Goal: Task Accomplishment & Management: Manage account settings

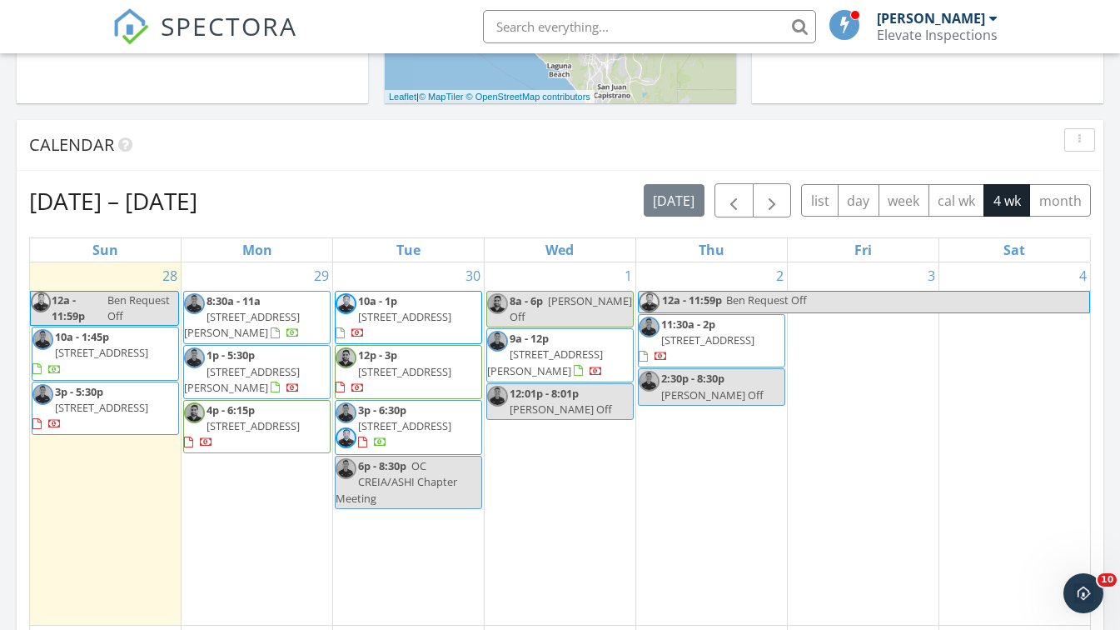
scroll to position [761, 0]
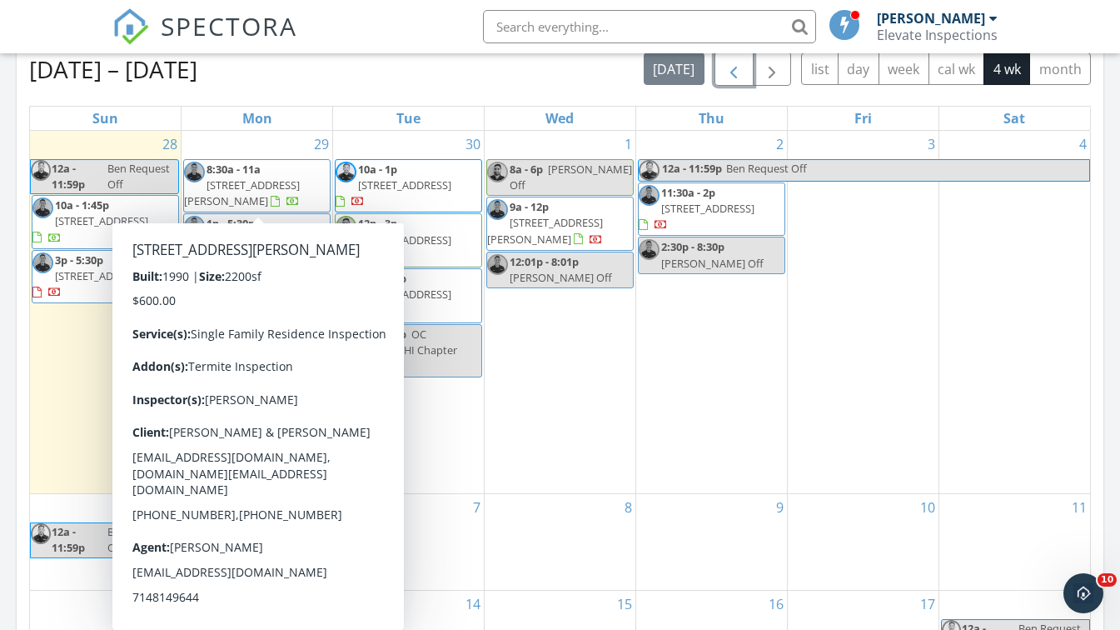
click at [736, 67] on span "button" at bounding box center [734, 69] width 20 height 20
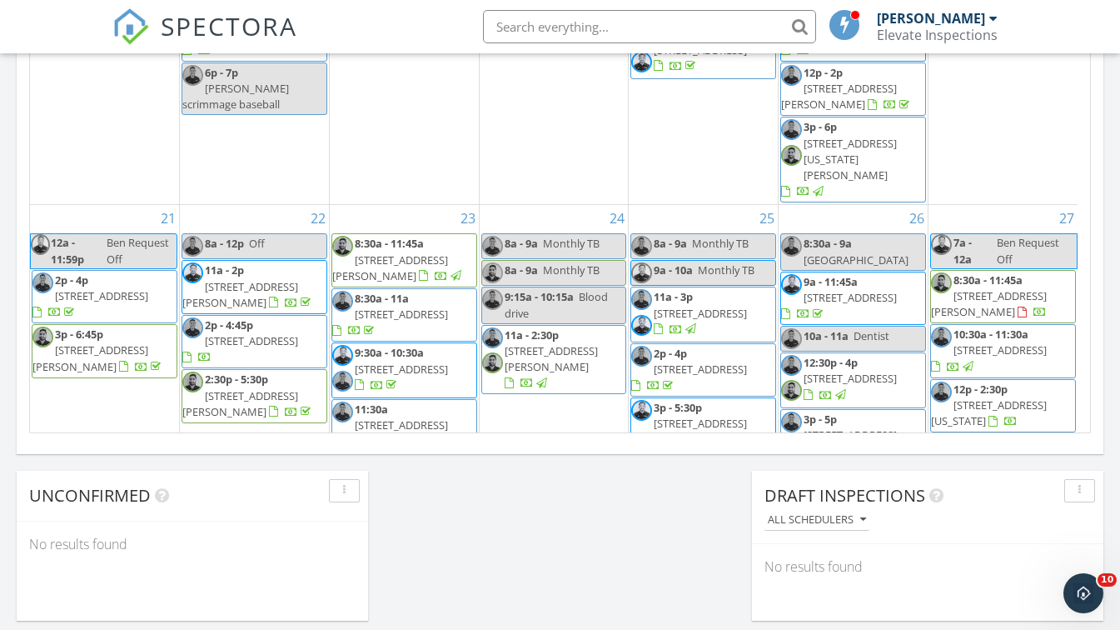
scroll to position [723, 0]
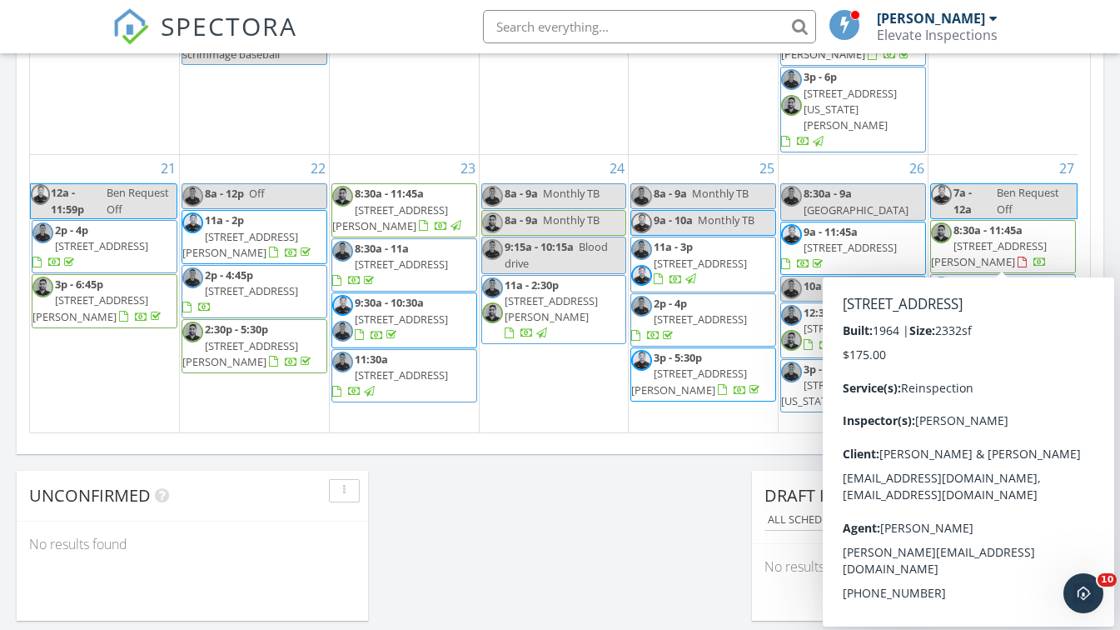
click at [1042, 292] on span "23914 Walnut St, Torrance 90501" at bounding box center [1000, 299] width 93 height 15
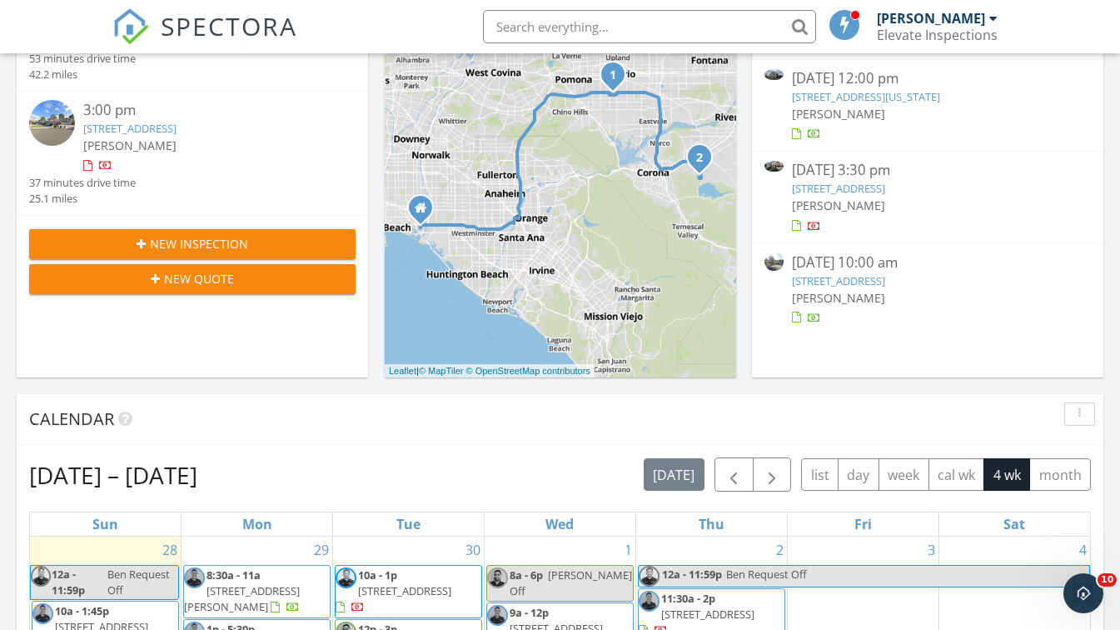
scroll to position [346, 0]
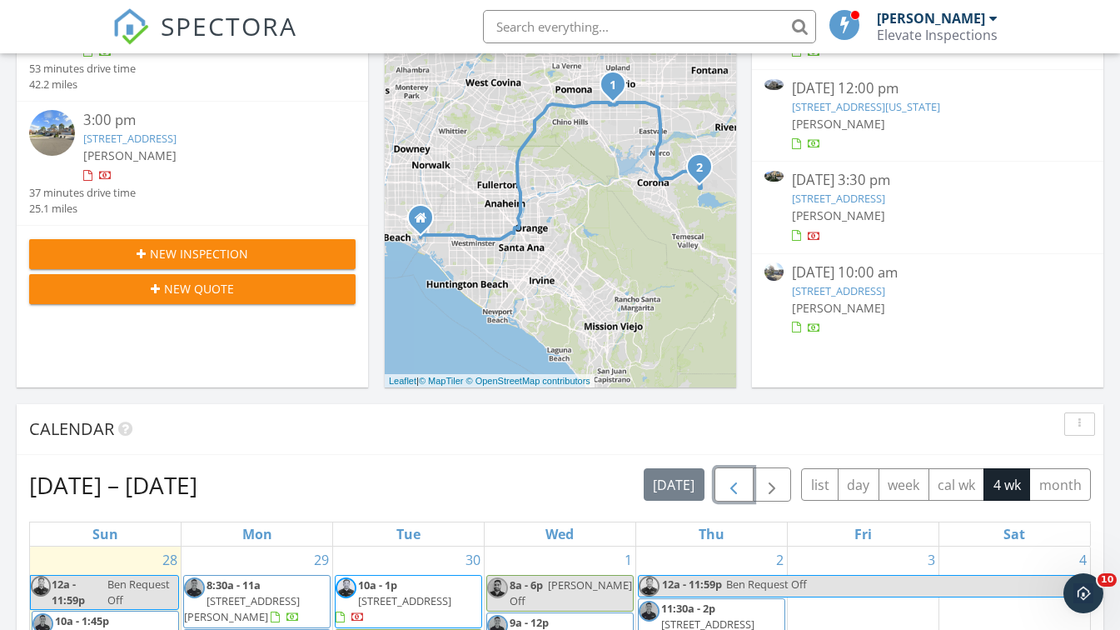
click at [740, 479] on span "button" at bounding box center [734, 485] width 20 height 20
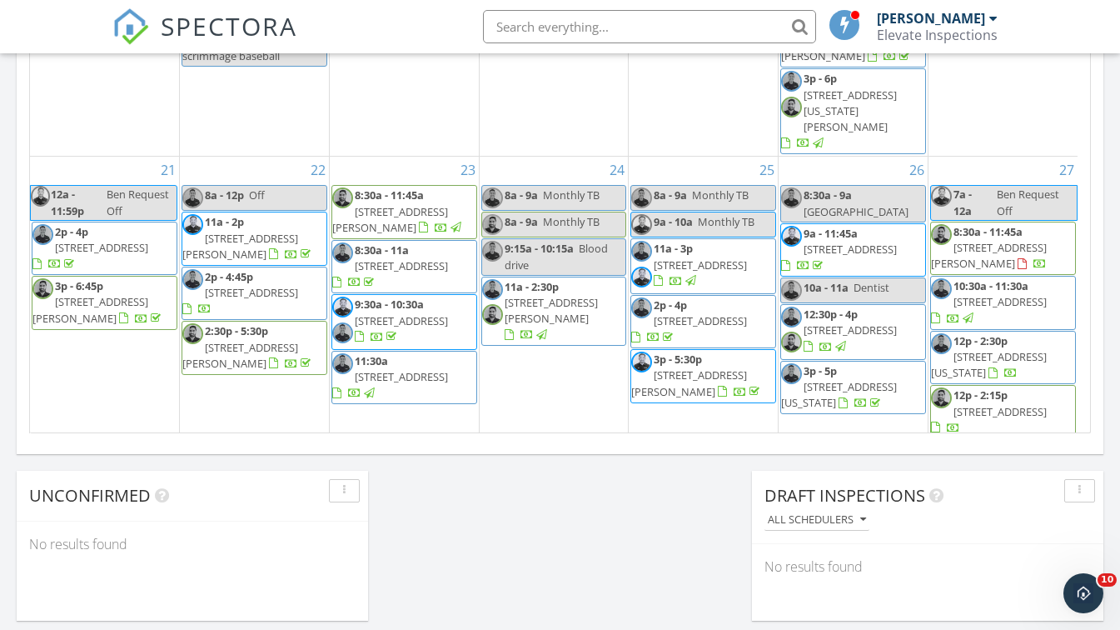
scroll to position [723, 0]
click at [1020, 347] on span "7026 Oregon St, Buena Park 90621" at bounding box center [989, 362] width 116 height 31
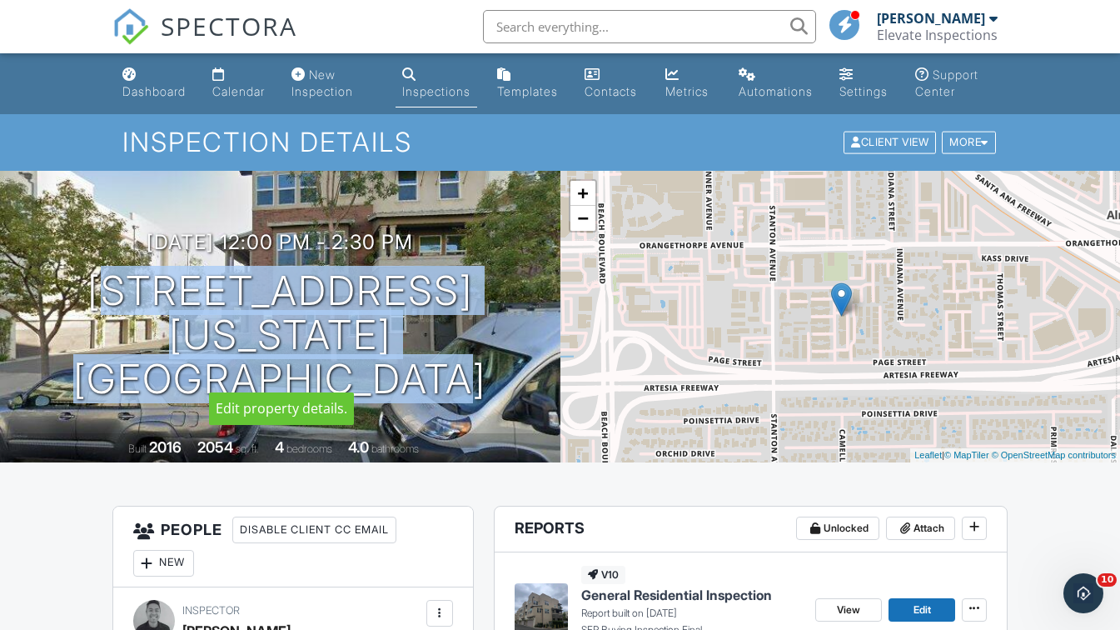
drag, startPoint x: 105, startPoint y: 312, endPoint x: 501, endPoint y: 357, distance: 399.0
click at [501, 357] on h1 "7026 Oregon St Buena Park, CA 90621" at bounding box center [280, 335] width 507 height 132
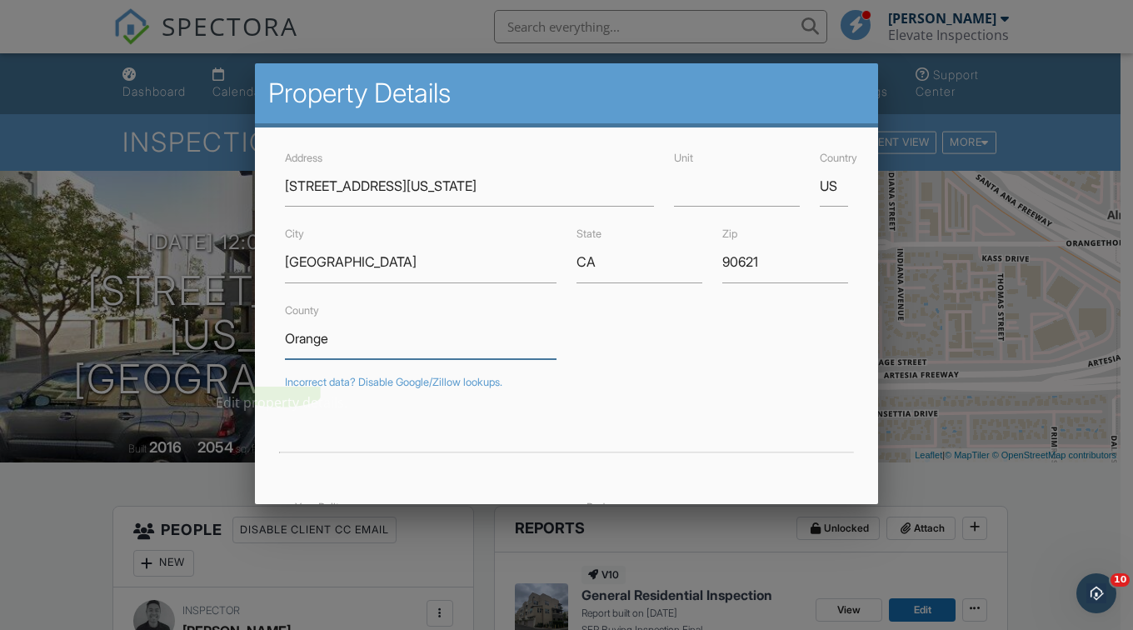
drag, startPoint x: 501, startPoint y: 357, endPoint x: 412, endPoint y: 333, distance: 92.9
drag, startPoint x: 412, startPoint y: 333, endPoint x: 281, endPoint y: 191, distance: 193.4
click at [281, 191] on div "Address 7026 Oregon St" at bounding box center [469, 176] width 389 height 59
click at [159, 162] on div at bounding box center [566, 310] width 1133 height 787
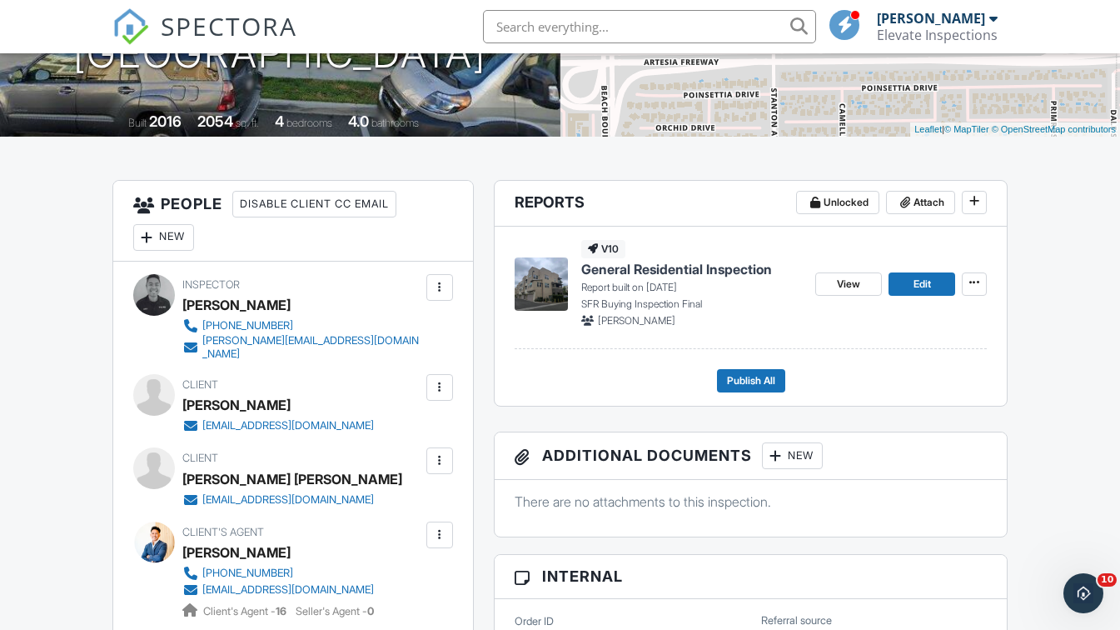
scroll to position [372, 0]
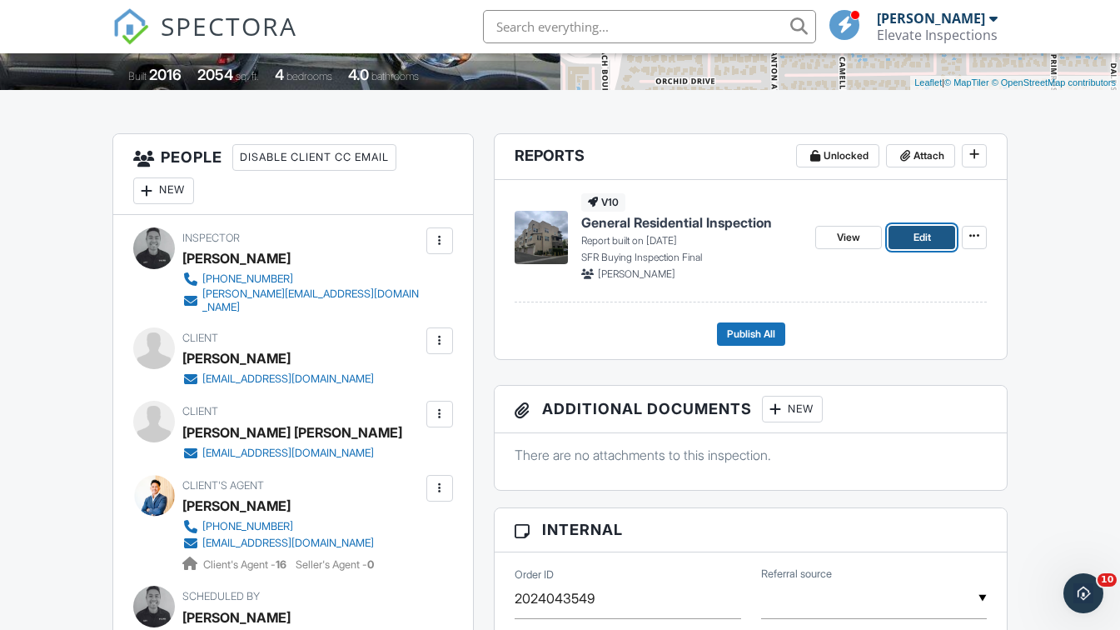
click at [937, 235] on link "Edit" at bounding box center [922, 237] width 67 height 23
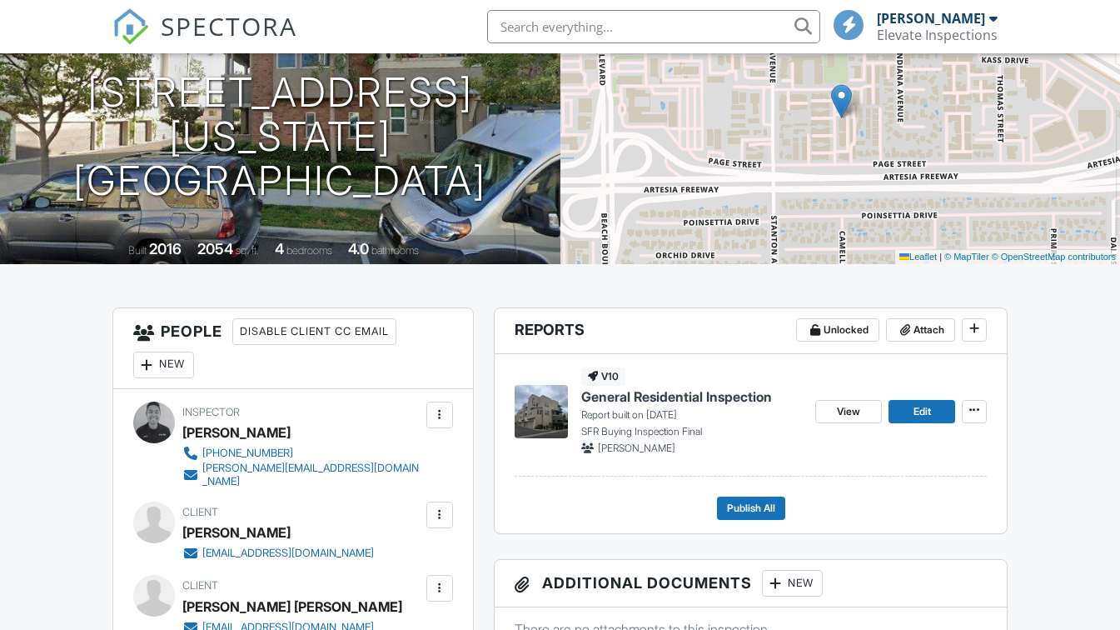
scroll to position [222, 0]
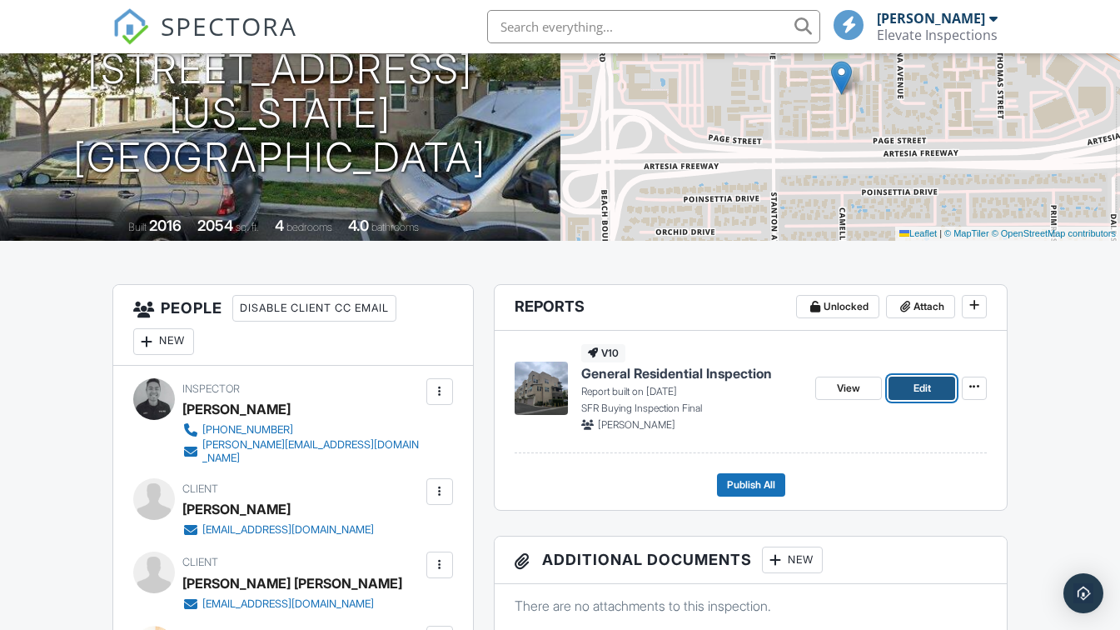
click at [917, 390] on span "Edit" at bounding box center [922, 388] width 17 height 17
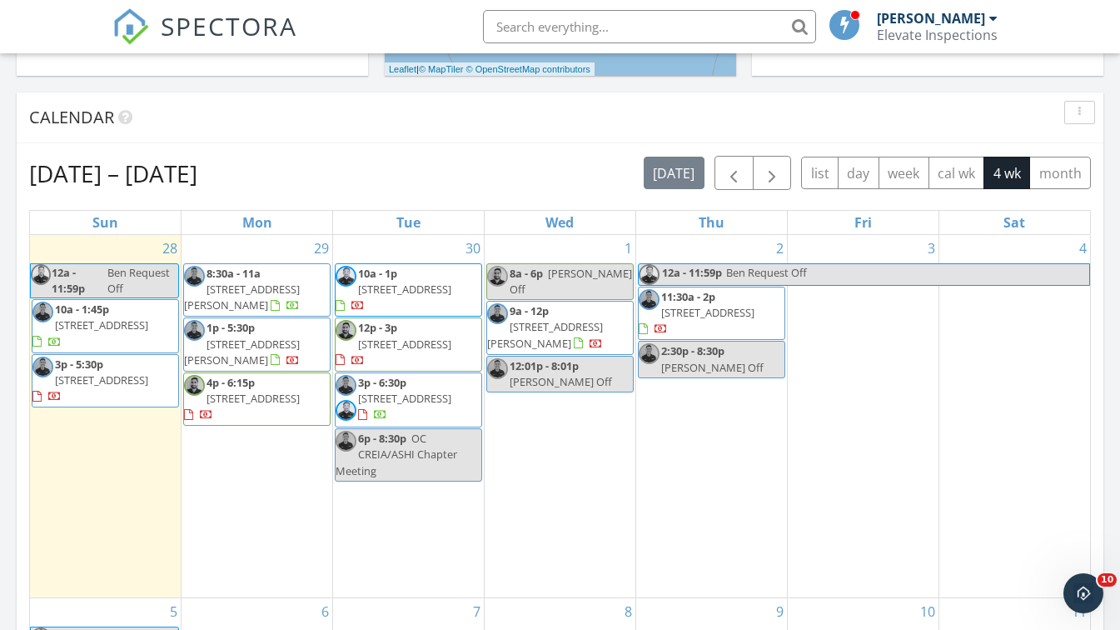
scroll to position [654, 0]
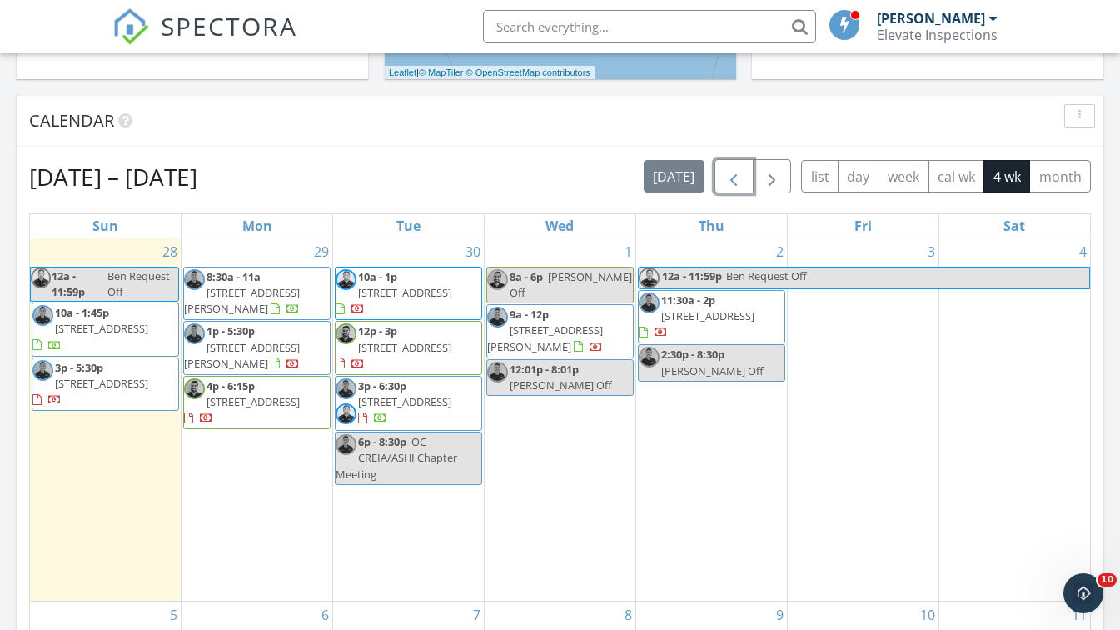
click at [730, 182] on span "button" at bounding box center [734, 177] width 20 height 20
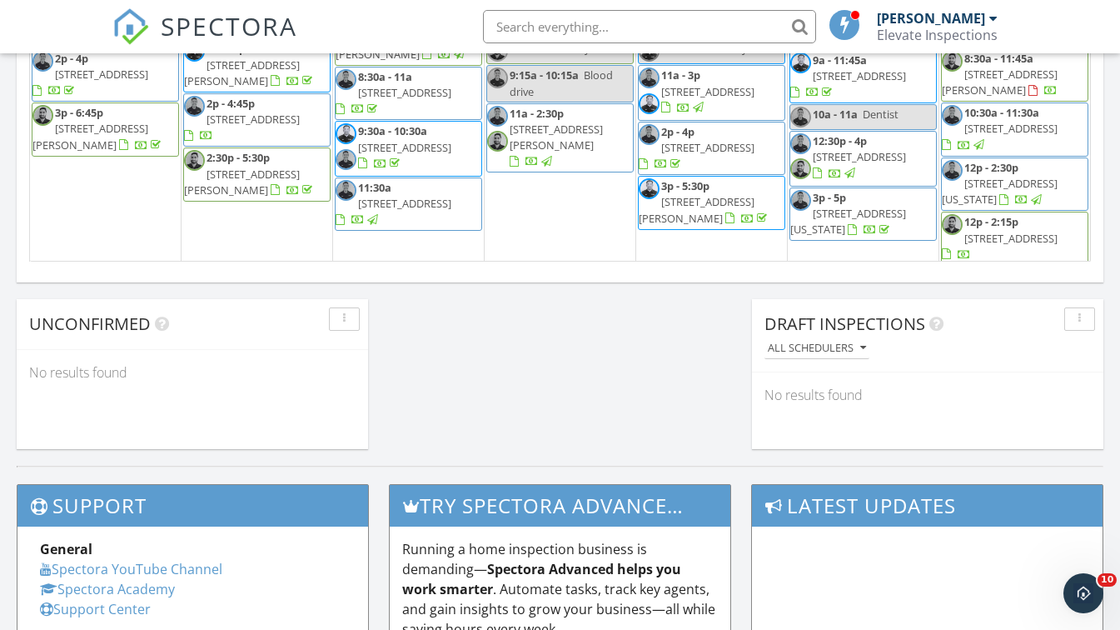
scroll to position [1284, 0]
click at [1045, 267] on link "3:30p - 6p [STREET_ADDRESS][PERSON_NAME]" at bounding box center [1014, 294] width 147 height 54
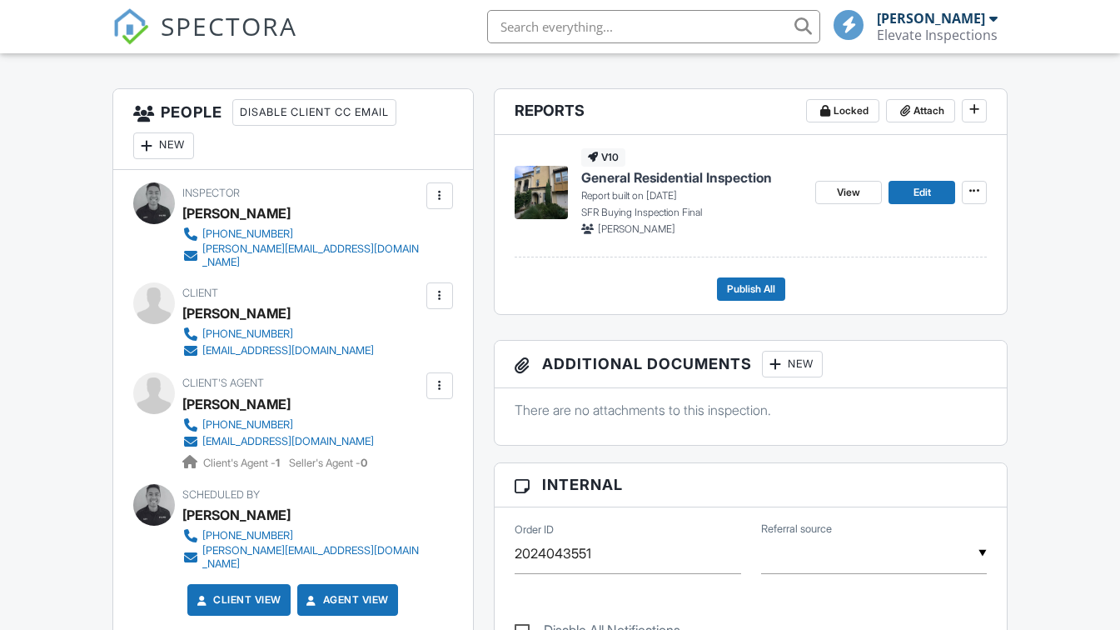
scroll to position [421, 0]
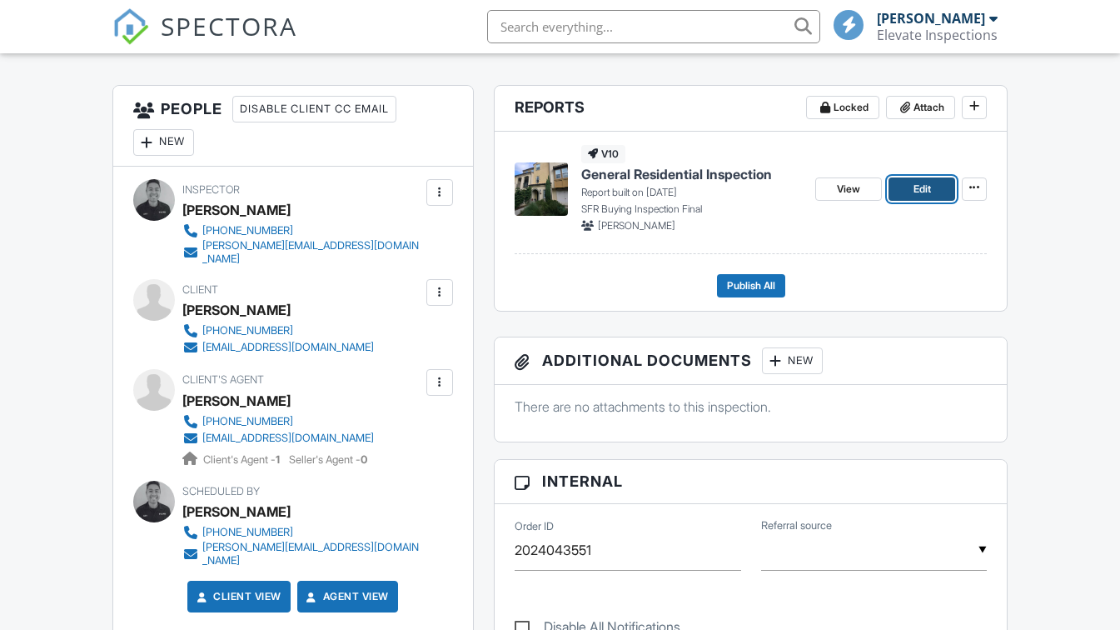
click at [922, 178] on link "Edit" at bounding box center [922, 188] width 67 height 23
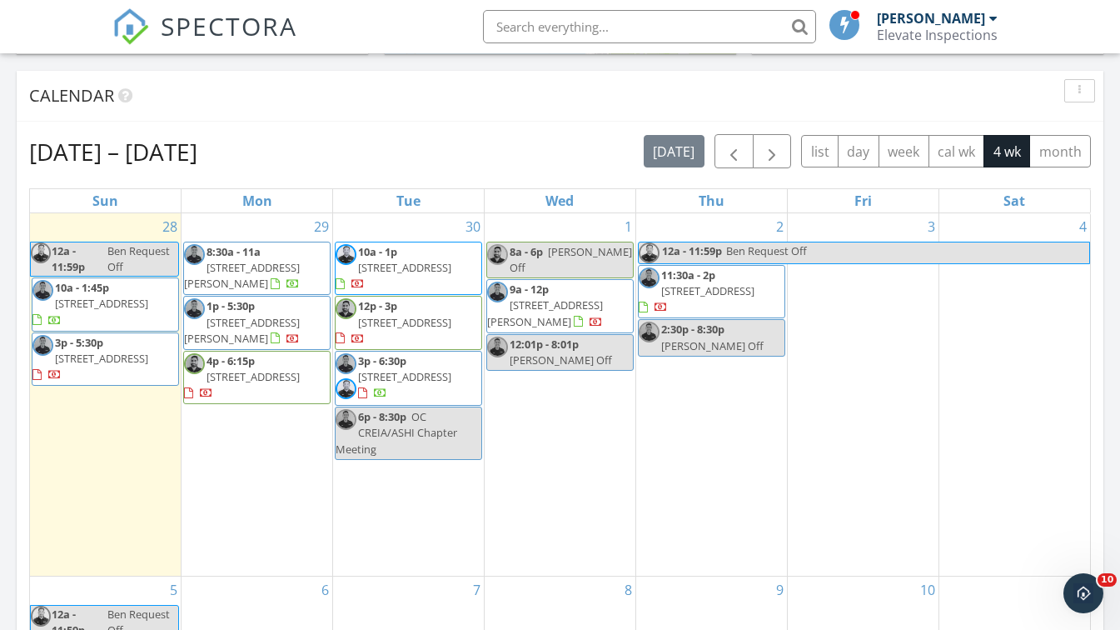
scroll to position [681, 0]
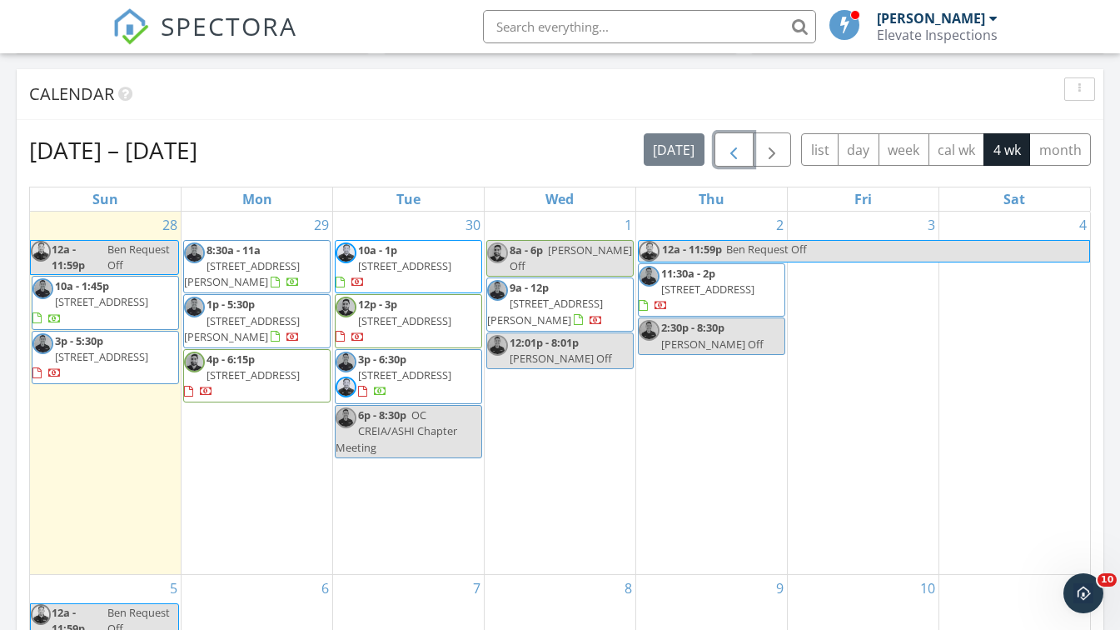
click at [734, 139] on button "button" at bounding box center [734, 149] width 39 height 34
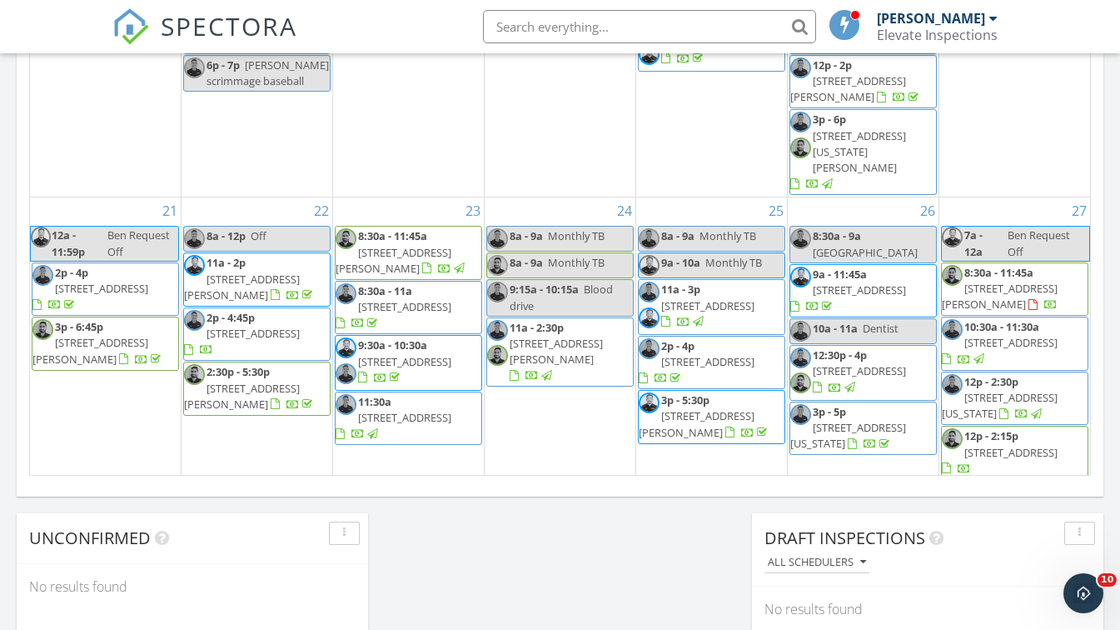
scroll to position [1070, 0]
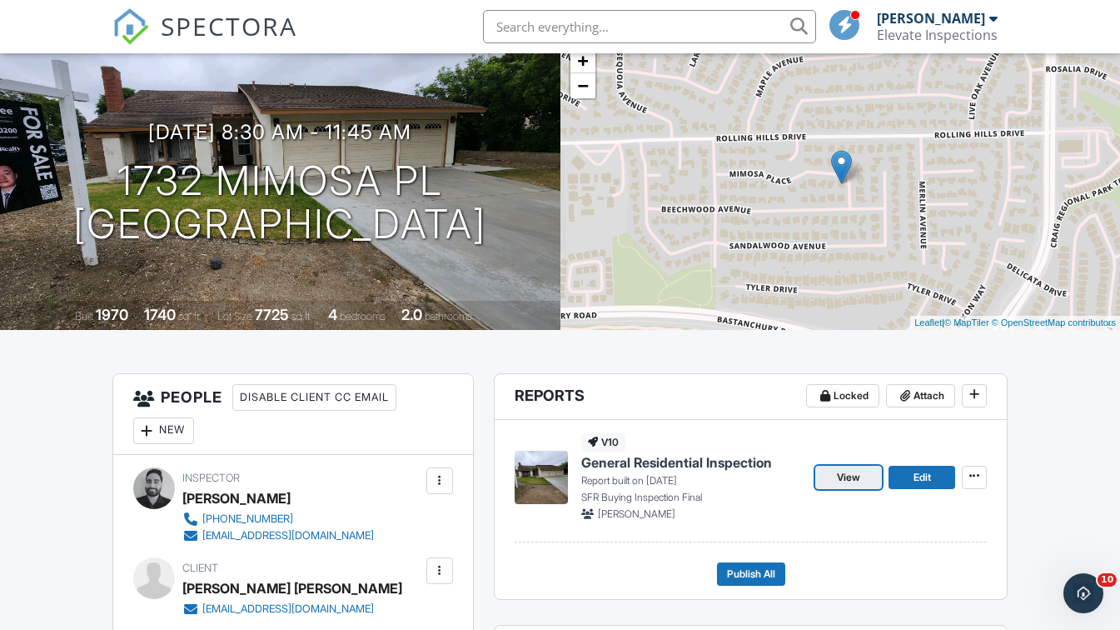
click at [849, 476] on span "View" at bounding box center [848, 477] width 23 height 17
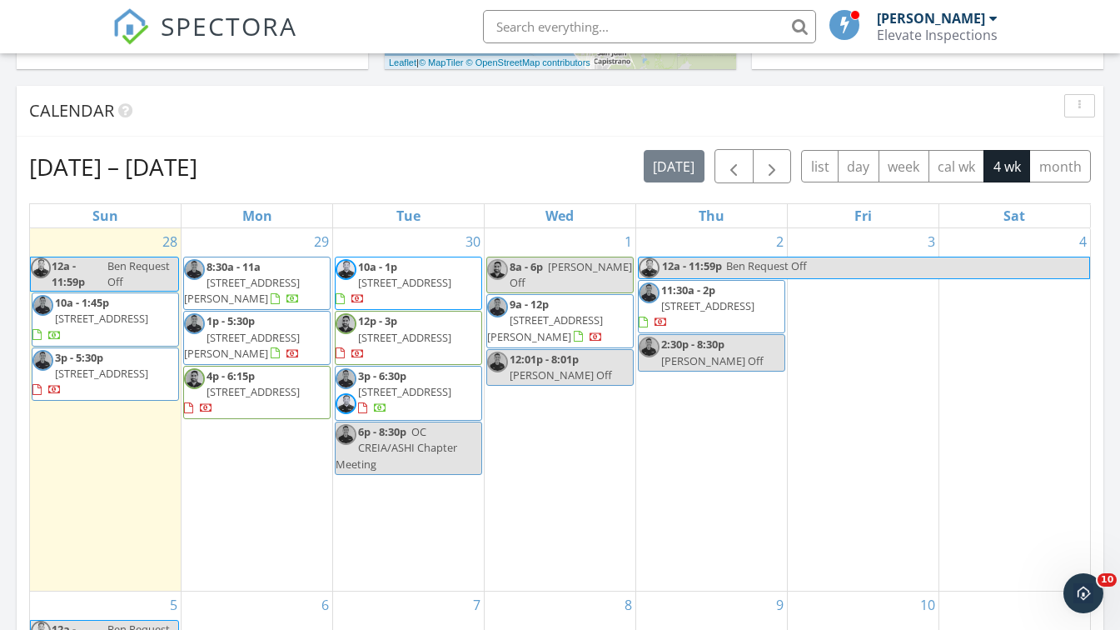
scroll to position [665, 0]
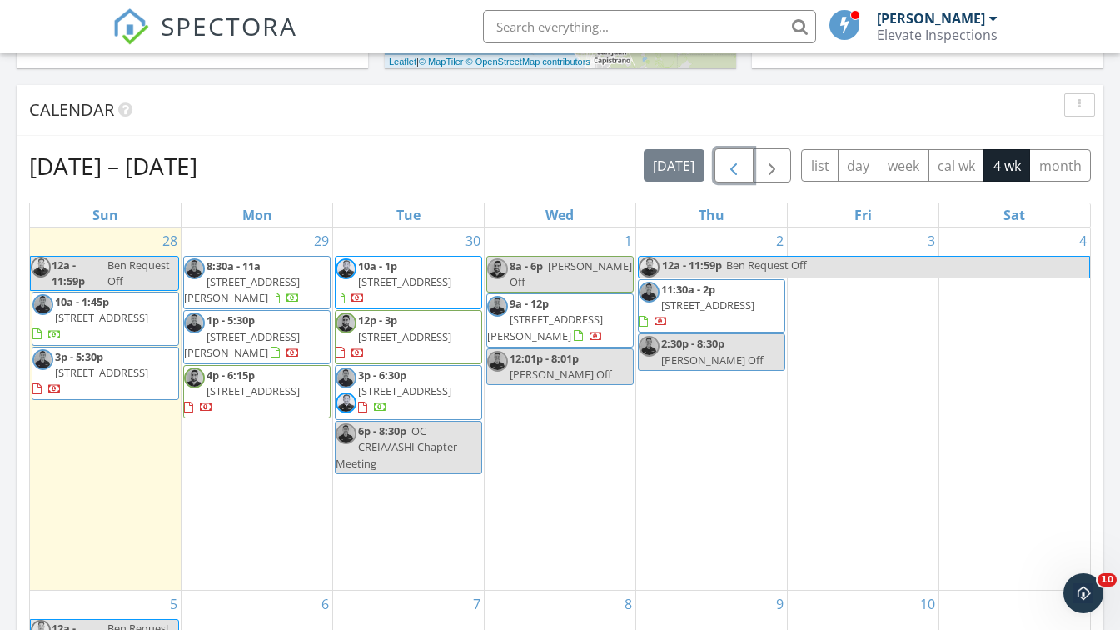
click at [735, 167] on span "button" at bounding box center [734, 166] width 20 height 20
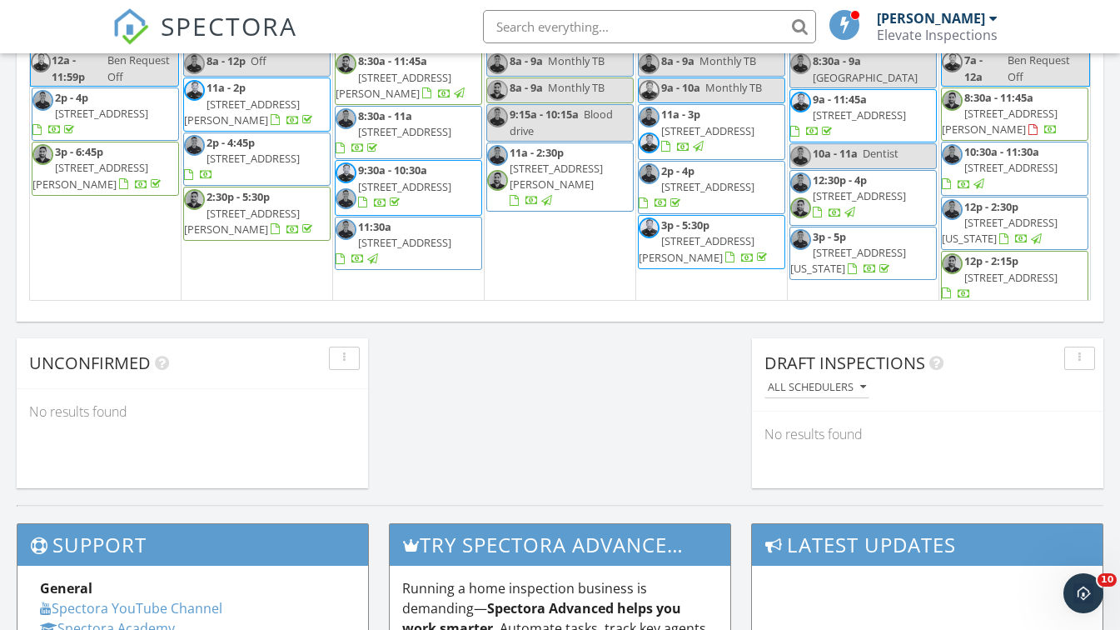
scroll to position [1243, 0]
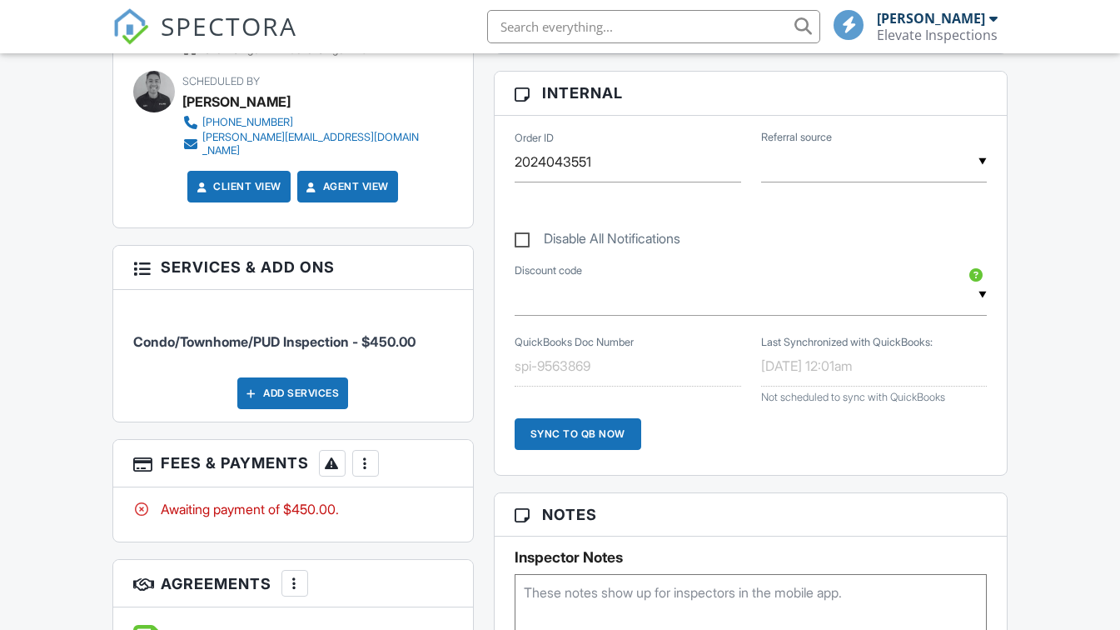
scroll to position [831, 0]
click at [367, 454] on div at bounding box center [365, 462] width 17 height 17
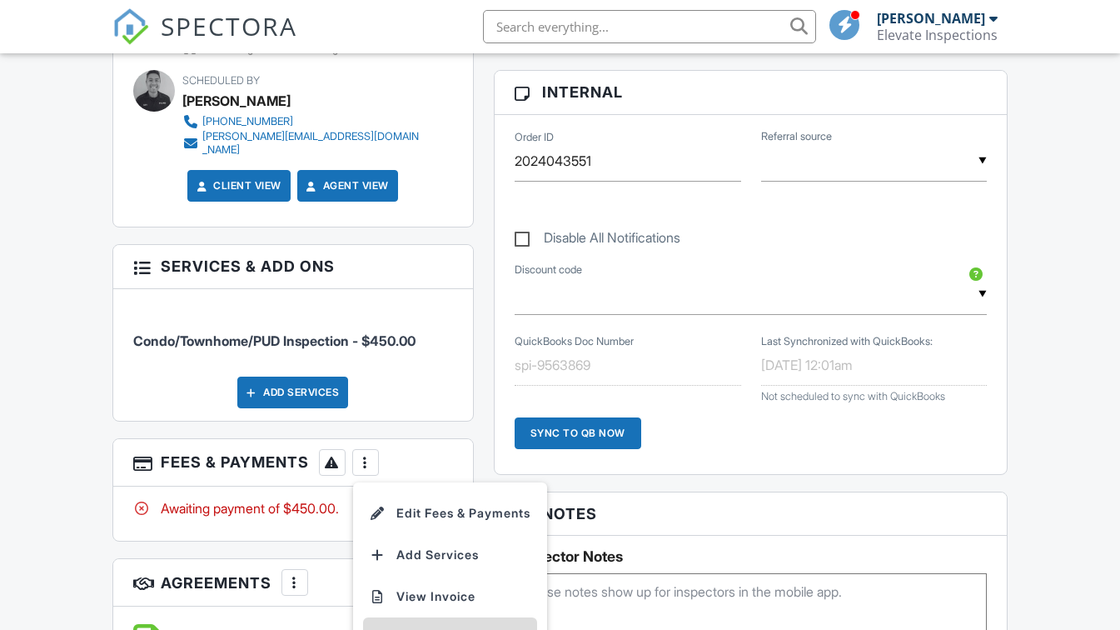
click at [461, 628] on div "Paid In Full" at bounding box center [450, 638] width 161 height 20
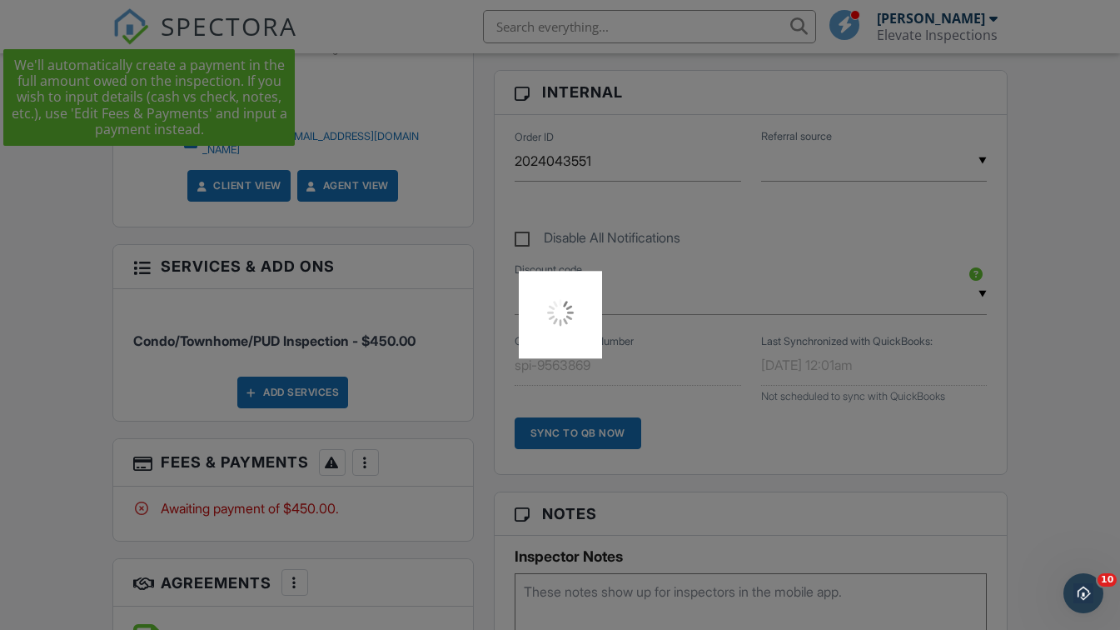
scroll to position [0, 0]
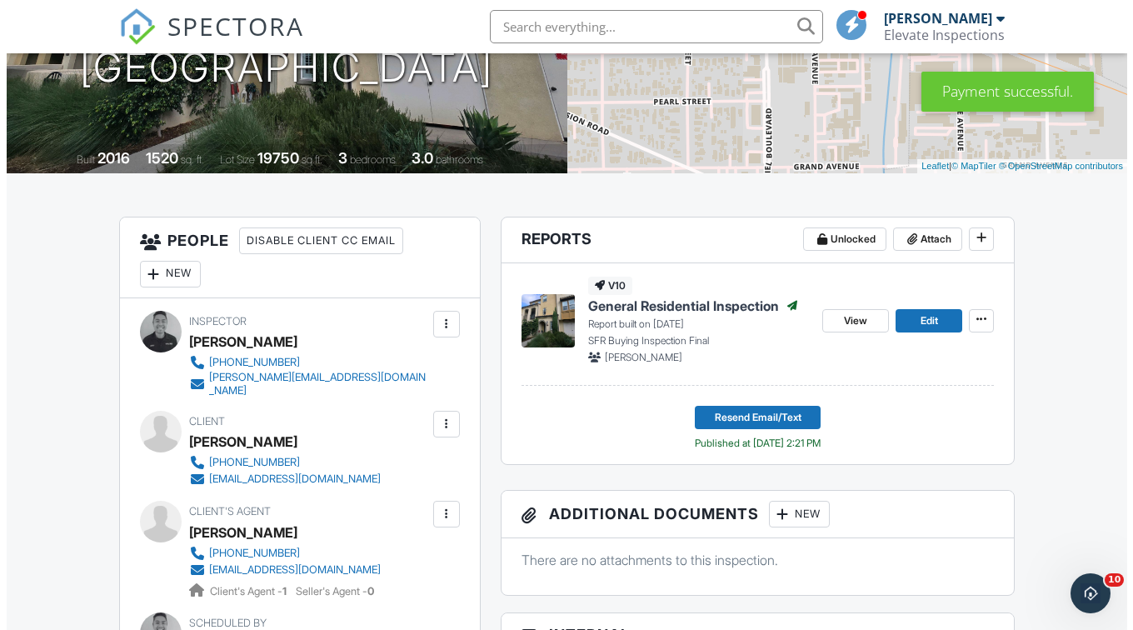
scroll to position [291, 0]
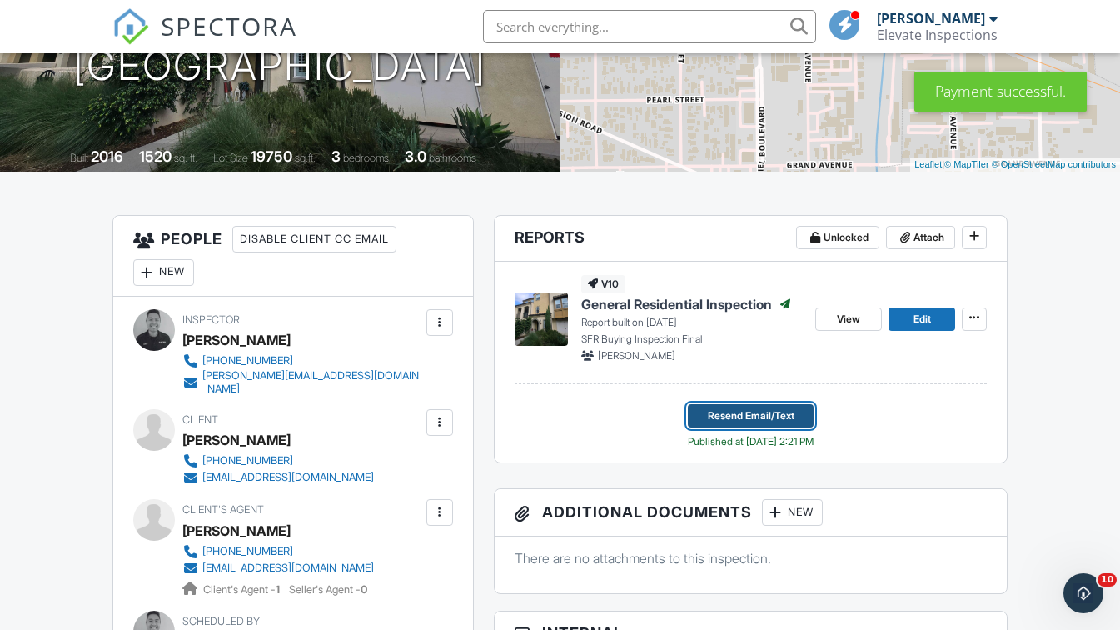
click at [804, 421] on button "Resend Email/Text" at bounding box center [751, 415] width 126 height 23
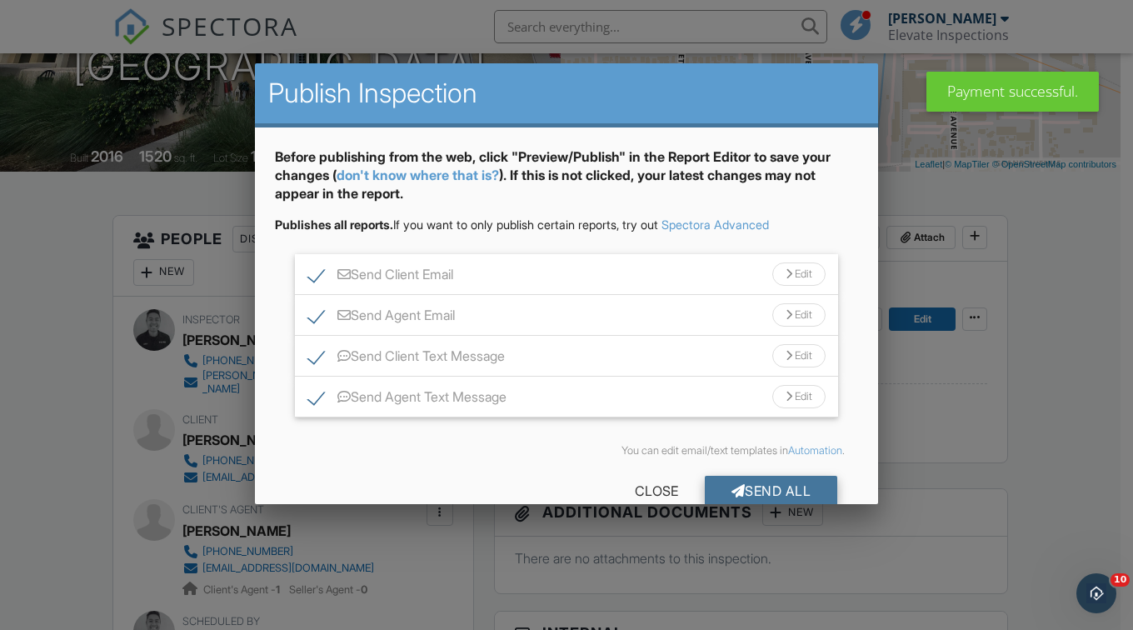
click at [783, 490] on div "Send All" at bounding box center [771, 491] width 133 height 30
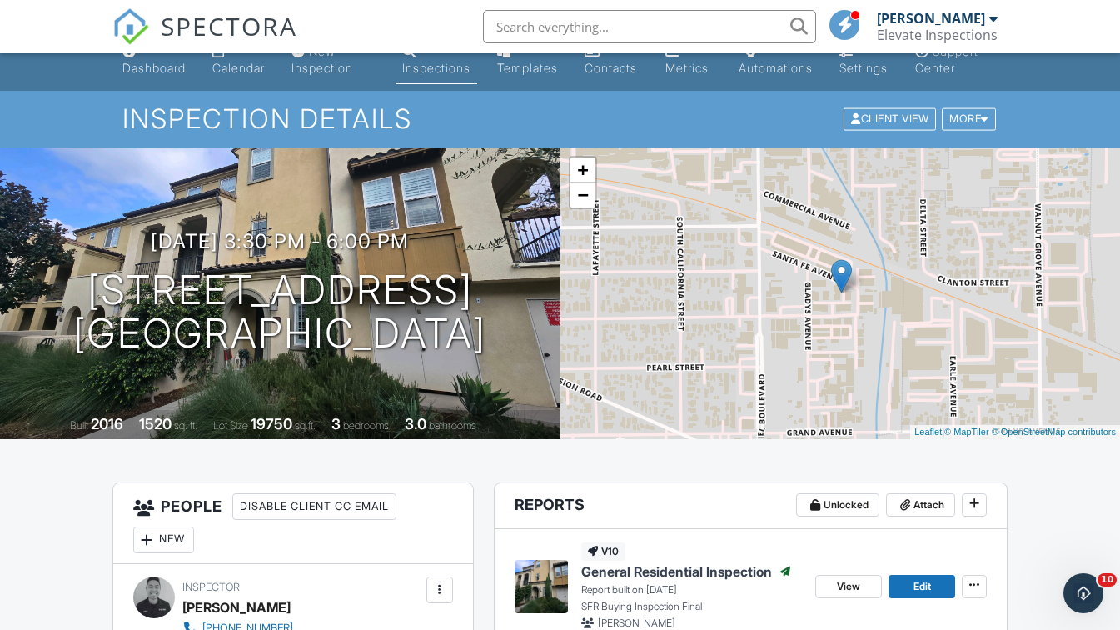
scroll to position [21, 0]
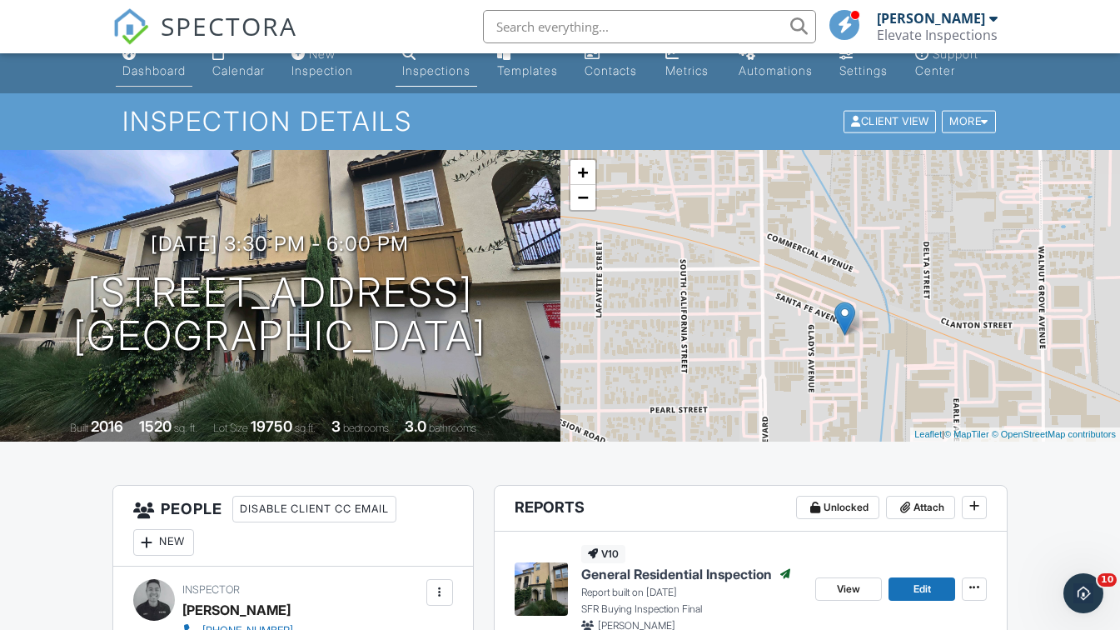
click at [131, 77] on link "Dashboard" at bounding box center [154, 62] width 77 height 47
